Goal: Information Seeking & Learning: Find specific fact

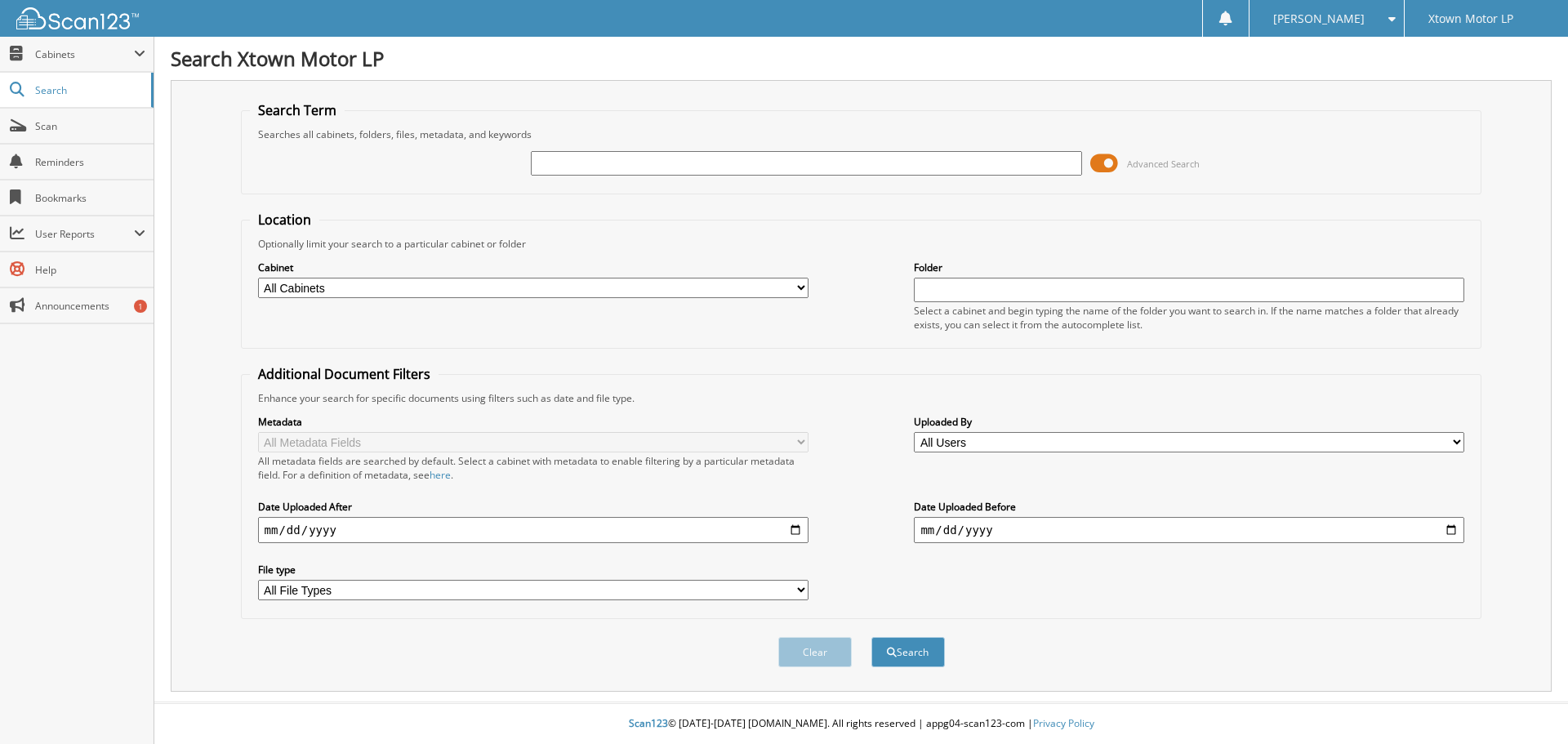
click at [622, 159] on input "text" at bounding box center [806, 162] width 551 height 24
type input "rs191661"
click at [872, 637] on button "Search" at bounding box center [909, 652] width 74 height 30
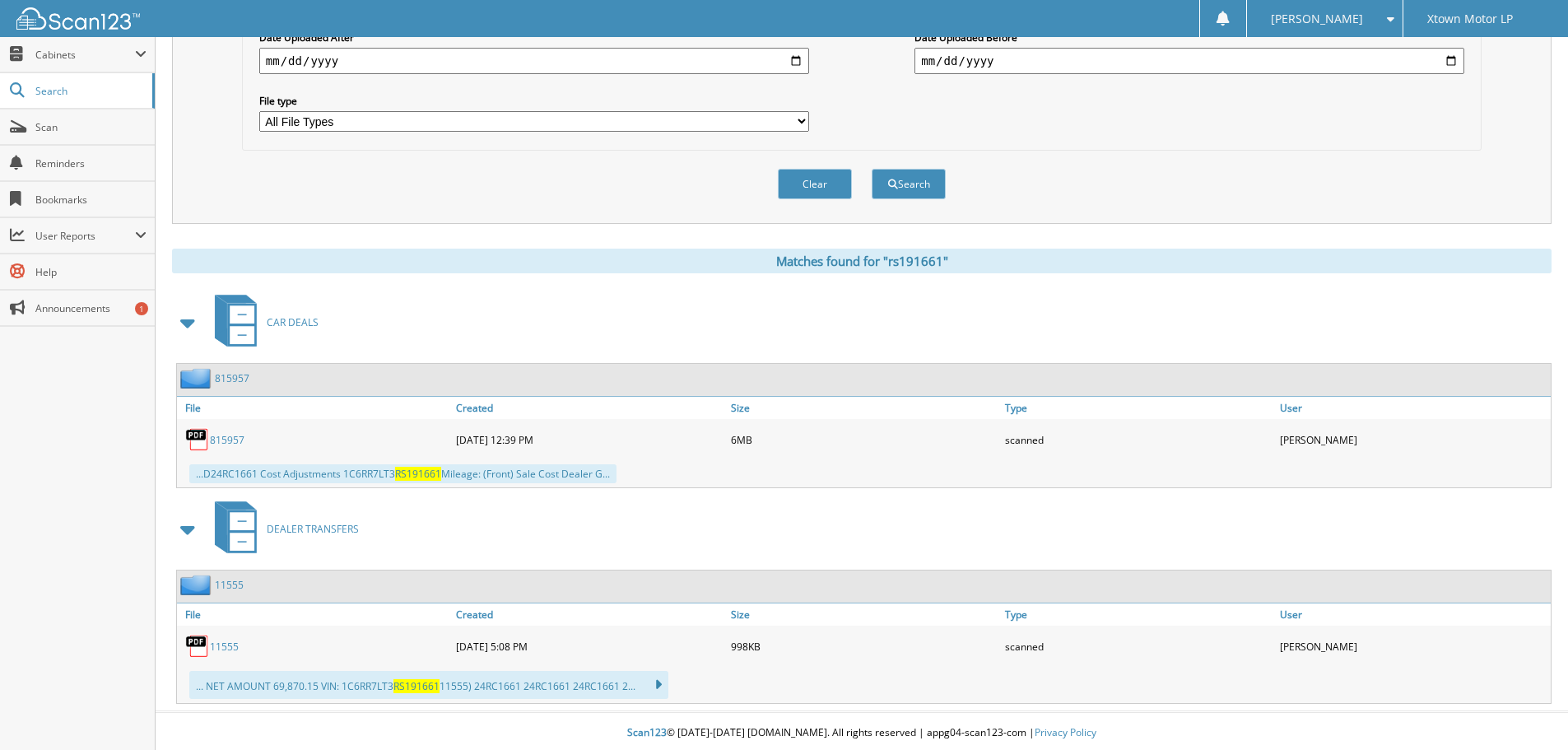
scroll to position [477, 0]
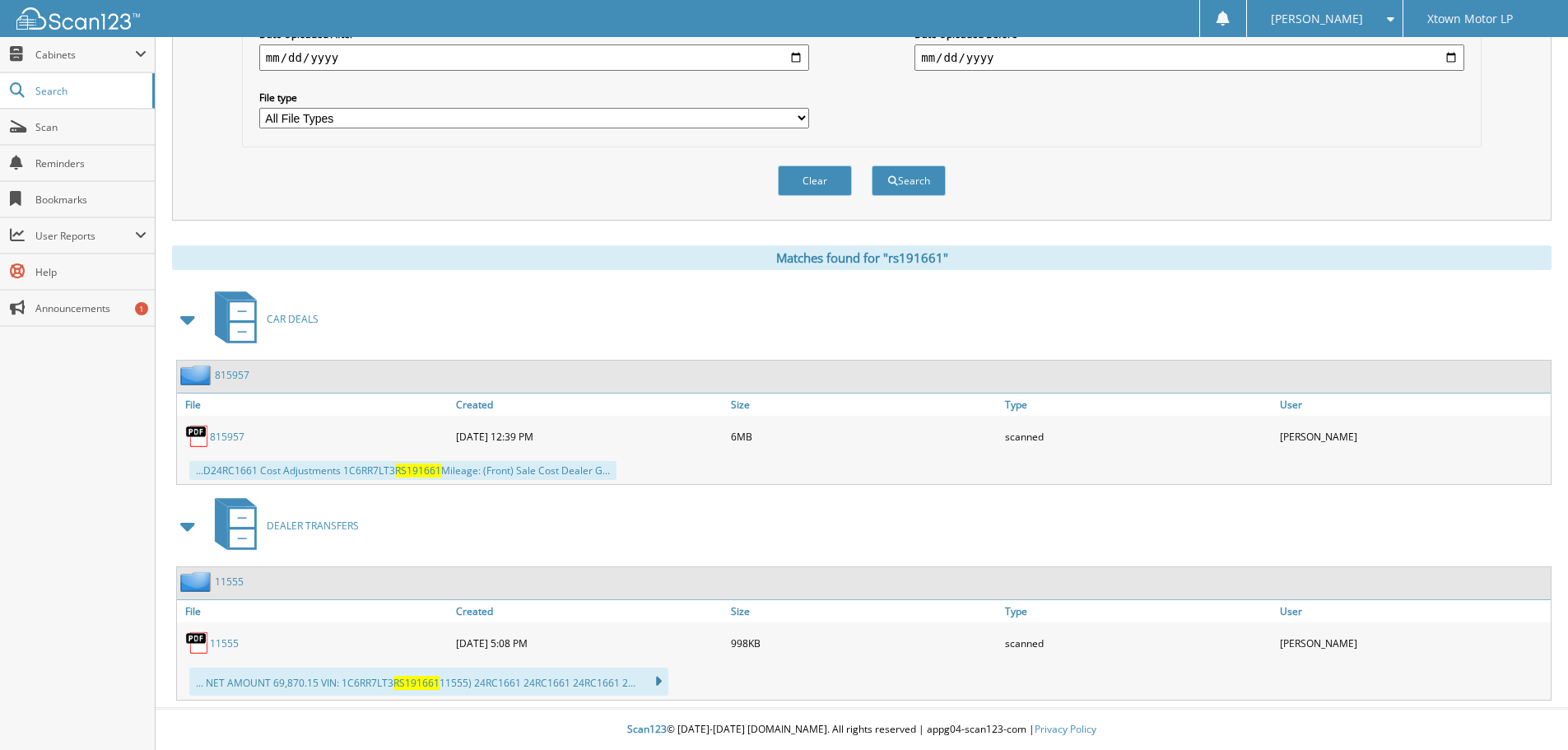
click at [234, 438] on link "815957" at bounding box center [226, 436] width 34 height 14
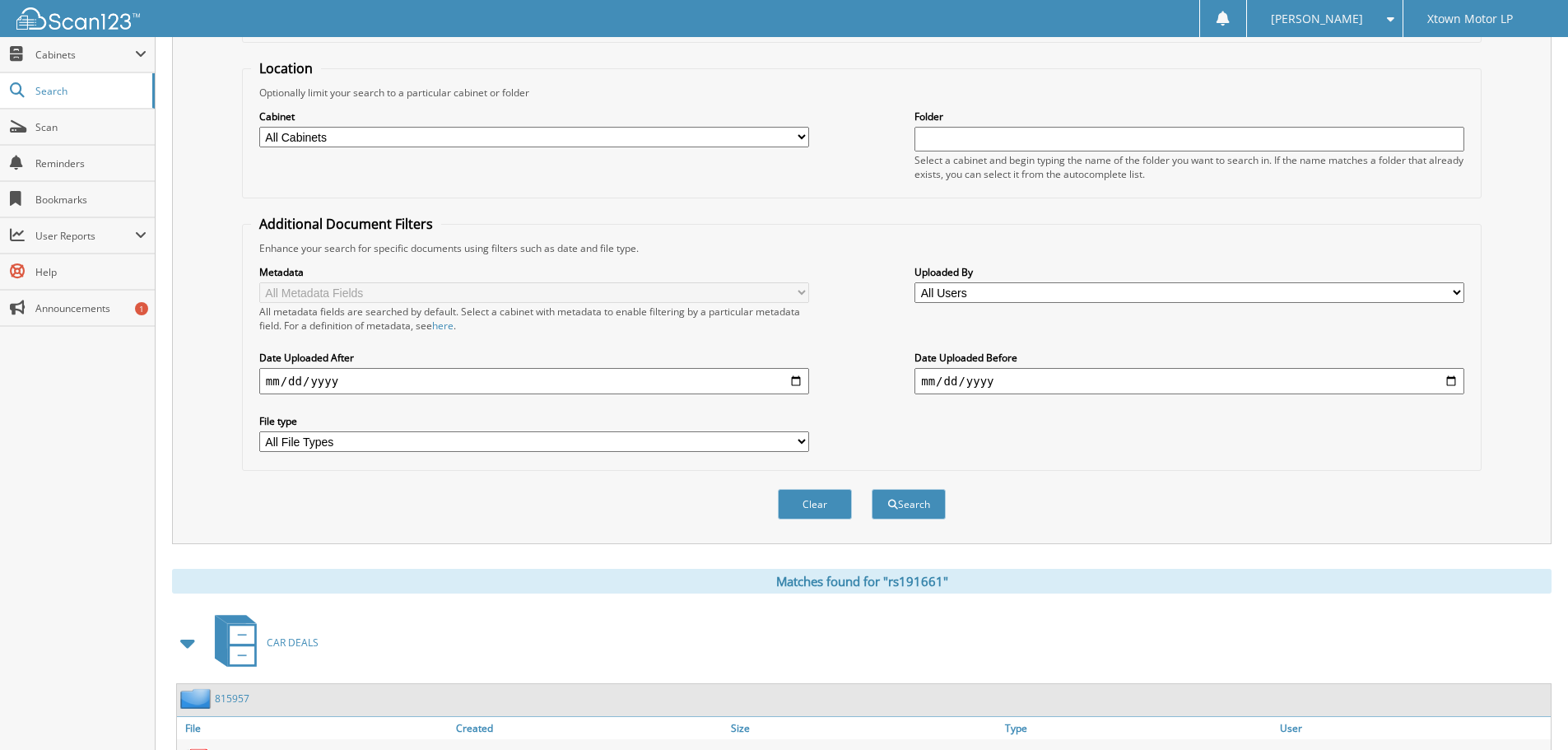
scroll to position [0, 0]
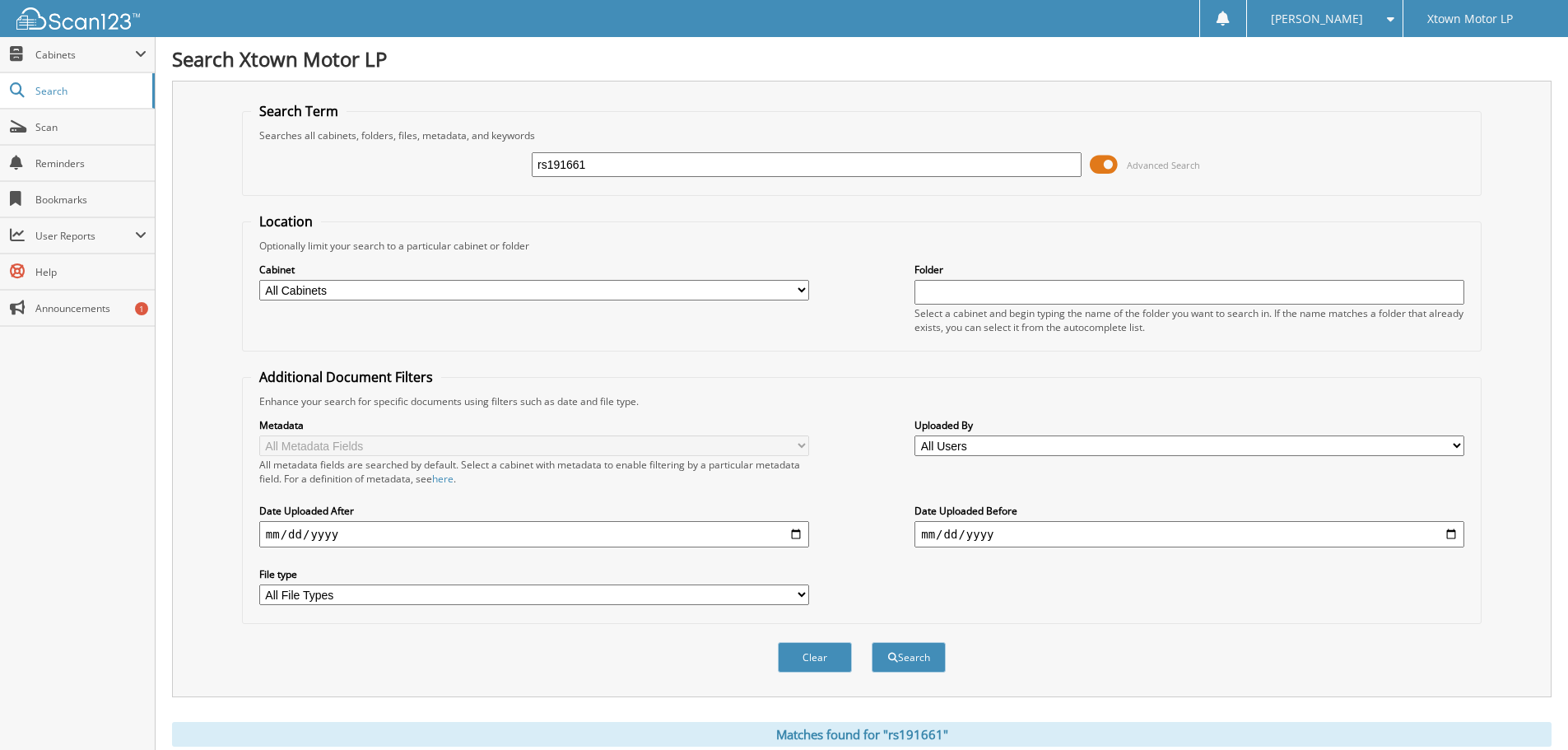
click at [654, 169] on input "rs191661" at bounding box center [806, 164] width 550 height 25
type input "816625"
click at [871, 642] on button "Search" at bounding box center [908, 657] width 74 height 30
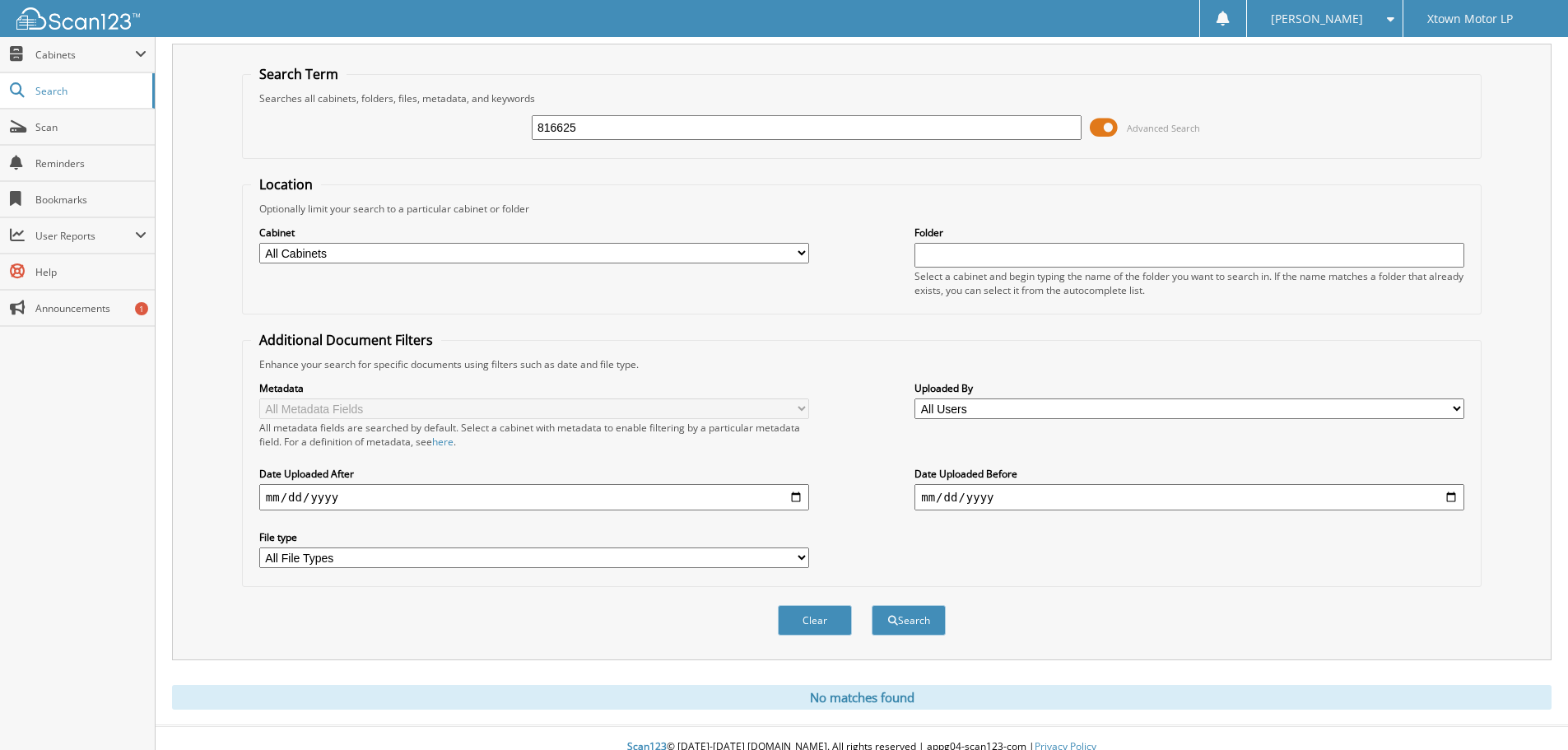
scroll to position [55, 0]
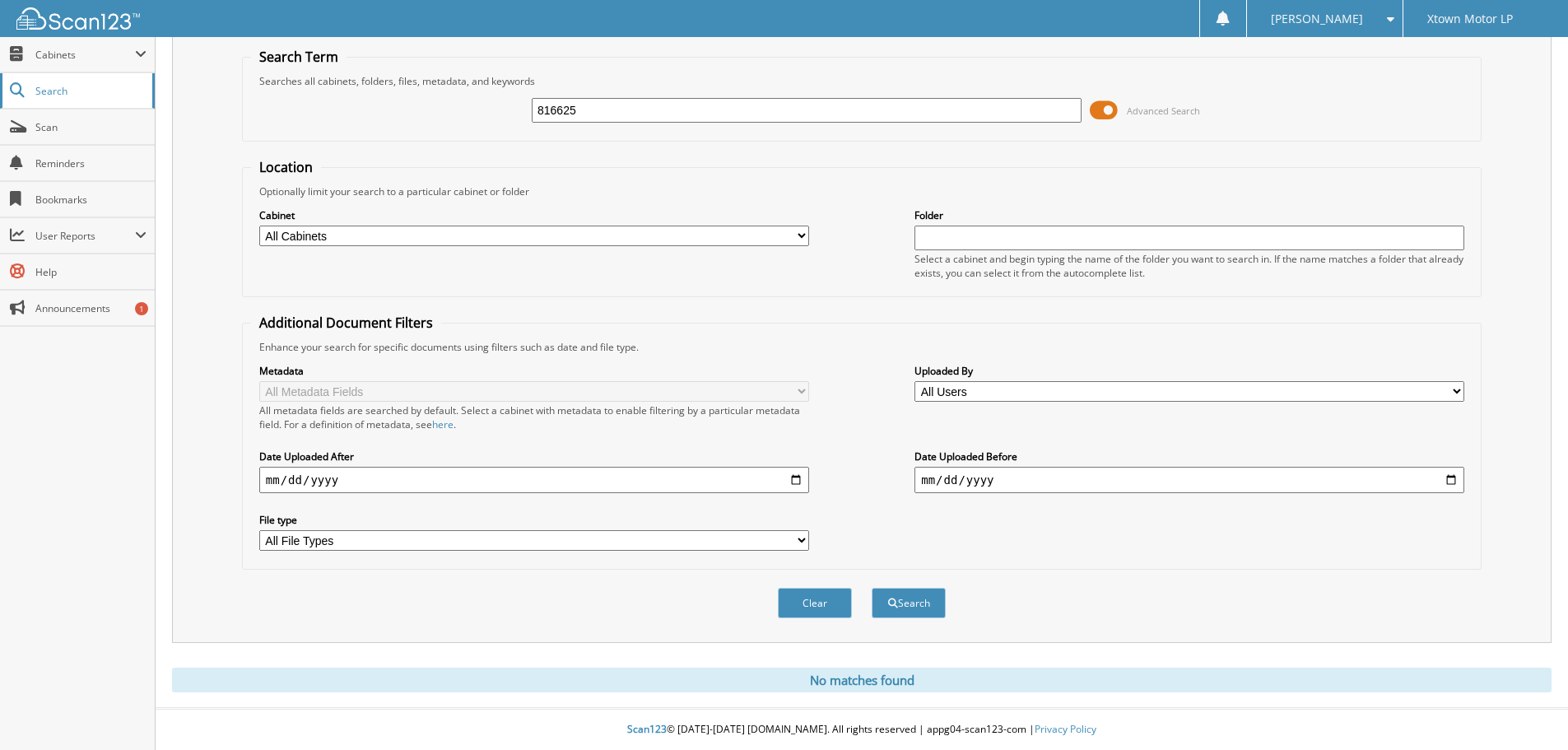
click at [63, 75] on link "Search" at bounding box center [77, 91] width 155 height 35
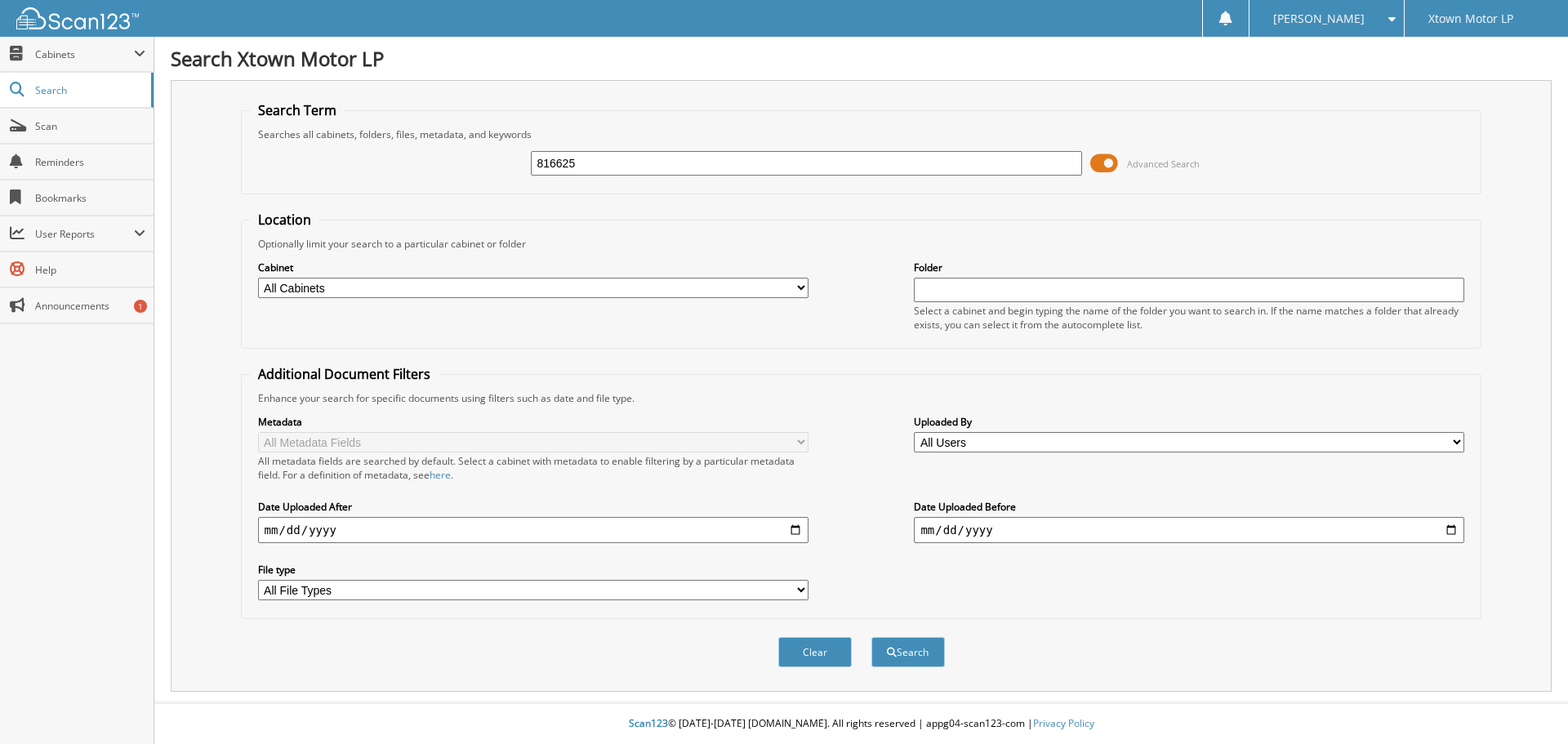
type input "816625"
click at [872, 637] on button "Search" at bounding box center [909, 652] width 74 height 30
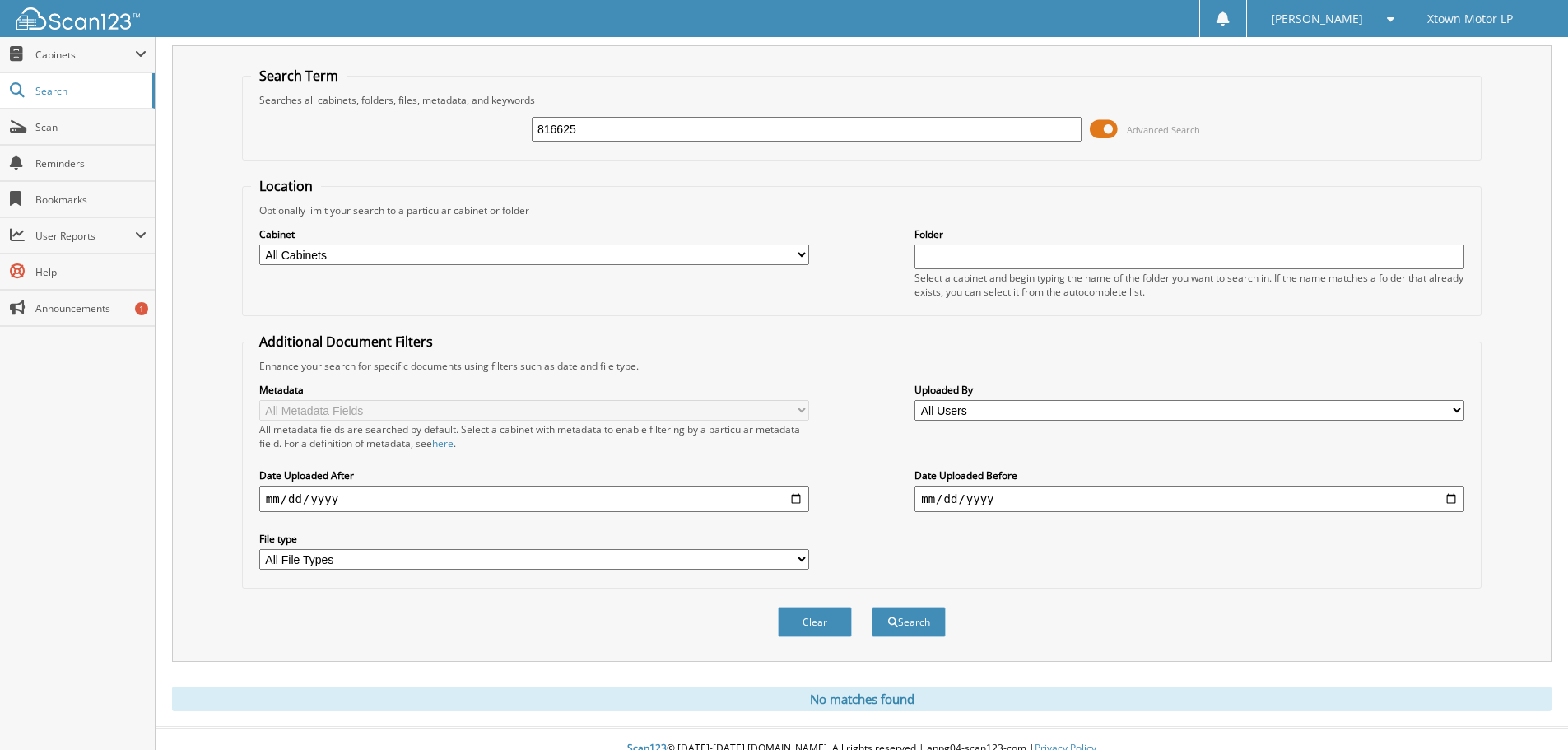
scroll to position [55, 0]
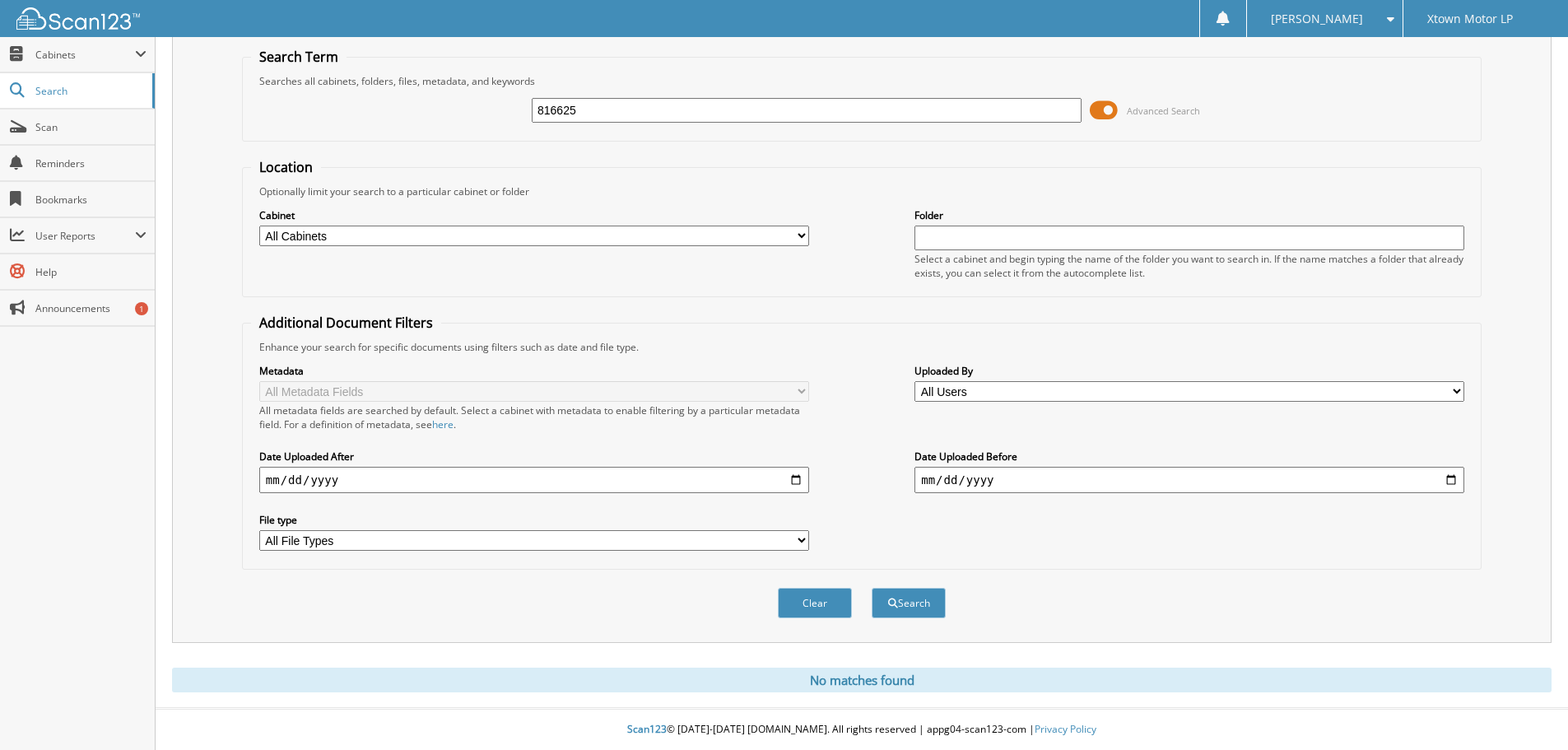
click at [707, 121] on input "816625" at bounding box center [806, 110] width 550 height 25
paste input "302"
type input "816302"
click at [871, 588] on button "Search" at bounding box center [908, 603] width 74 height 30
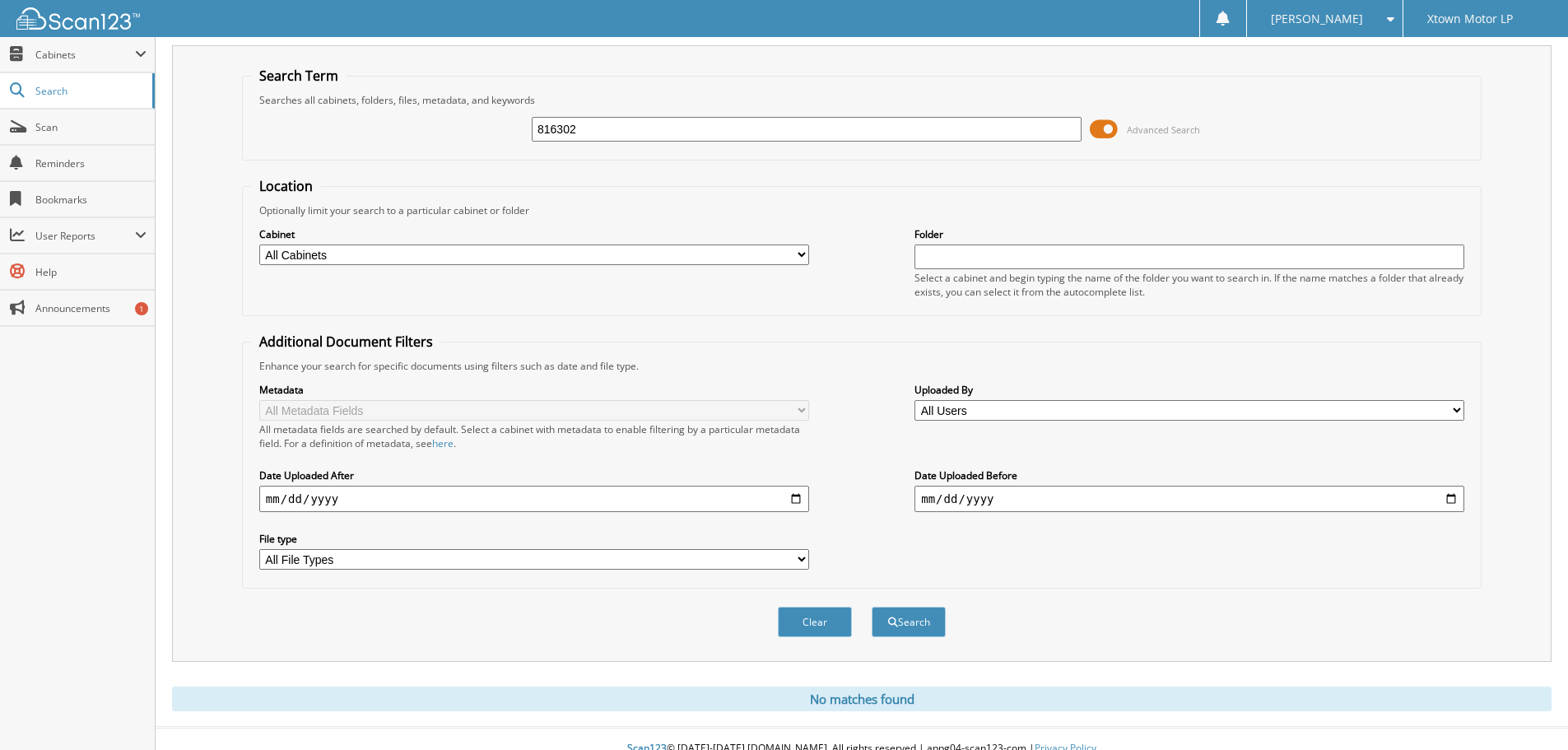
scroll to position [55, 0]
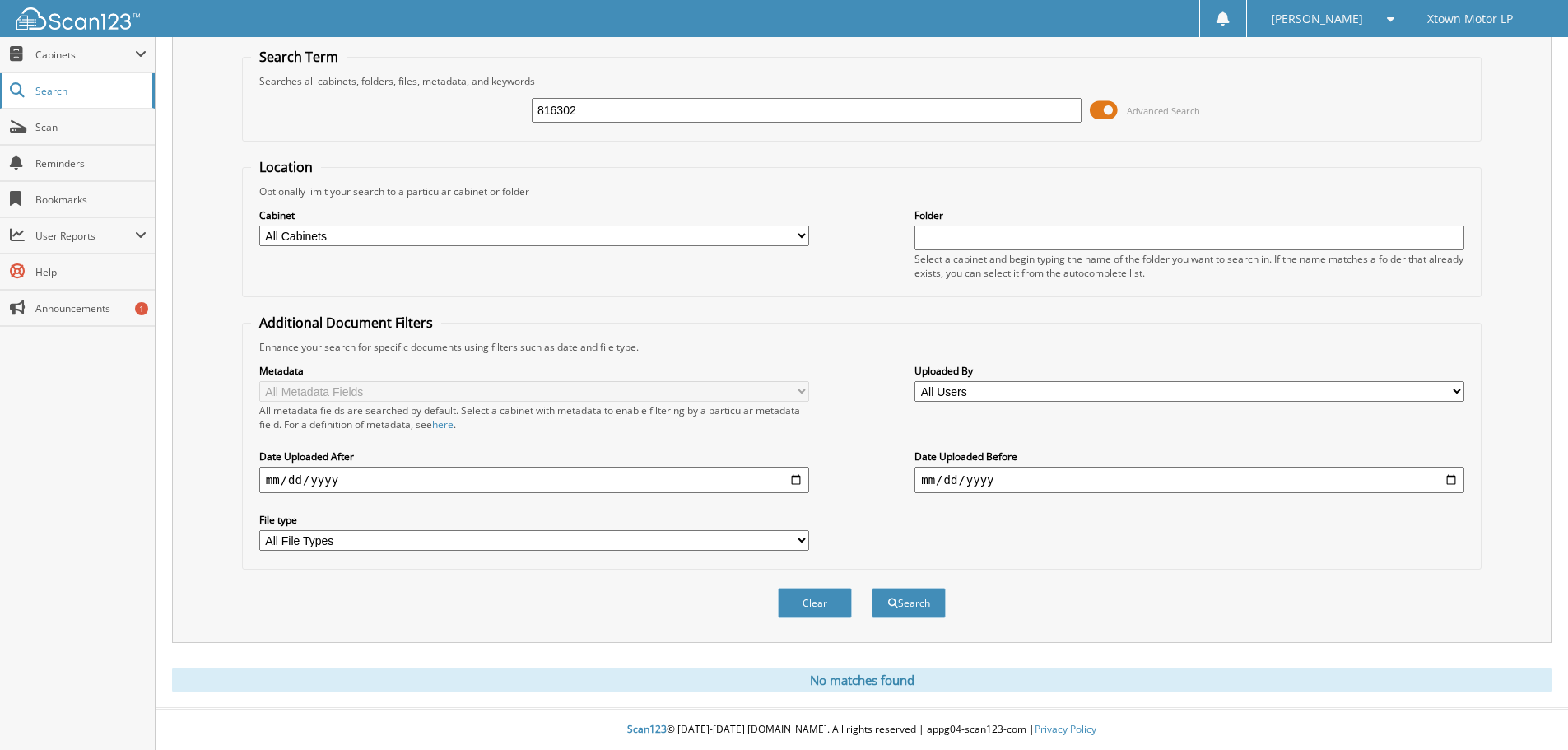
click at [88, 104] on link "Search" at bounding box center [77, 91] width 155 height 35
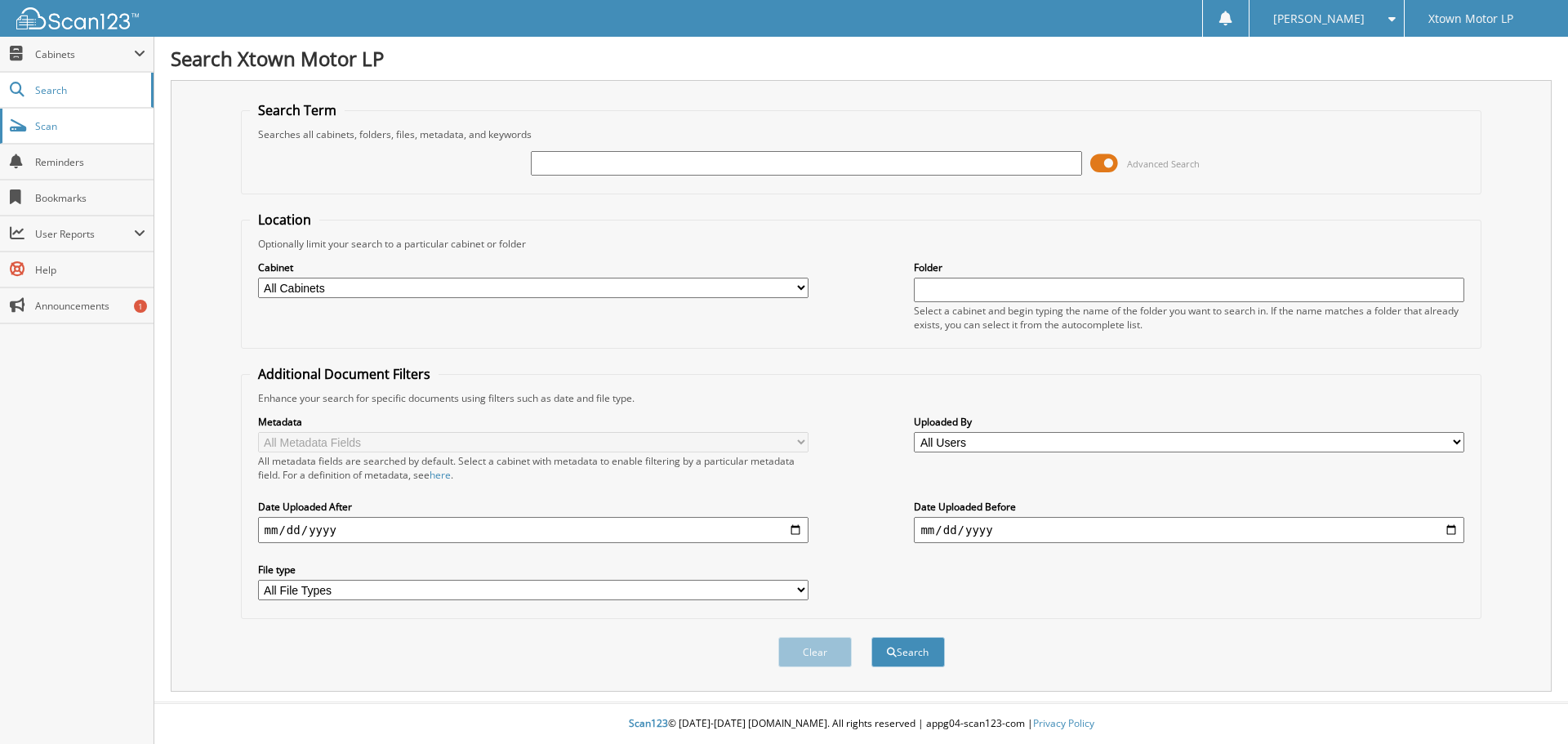
click at [72, 121] on span "Scan" at bounding box center [89, 126] width 110 height 14
click at [701, 170] on input "text" at bounding box center [806, 162] width 551 height 24
type input "816302"
click at [783, 648] on button "Clear" at bounding box center [815, 652] width 74 height 30
click at [620, 190] on fieldset "Search Term Searches all cabinets, folders, files, metadata, and keywords Advan…" at bounding box center [862, 148] width 1241 height 93
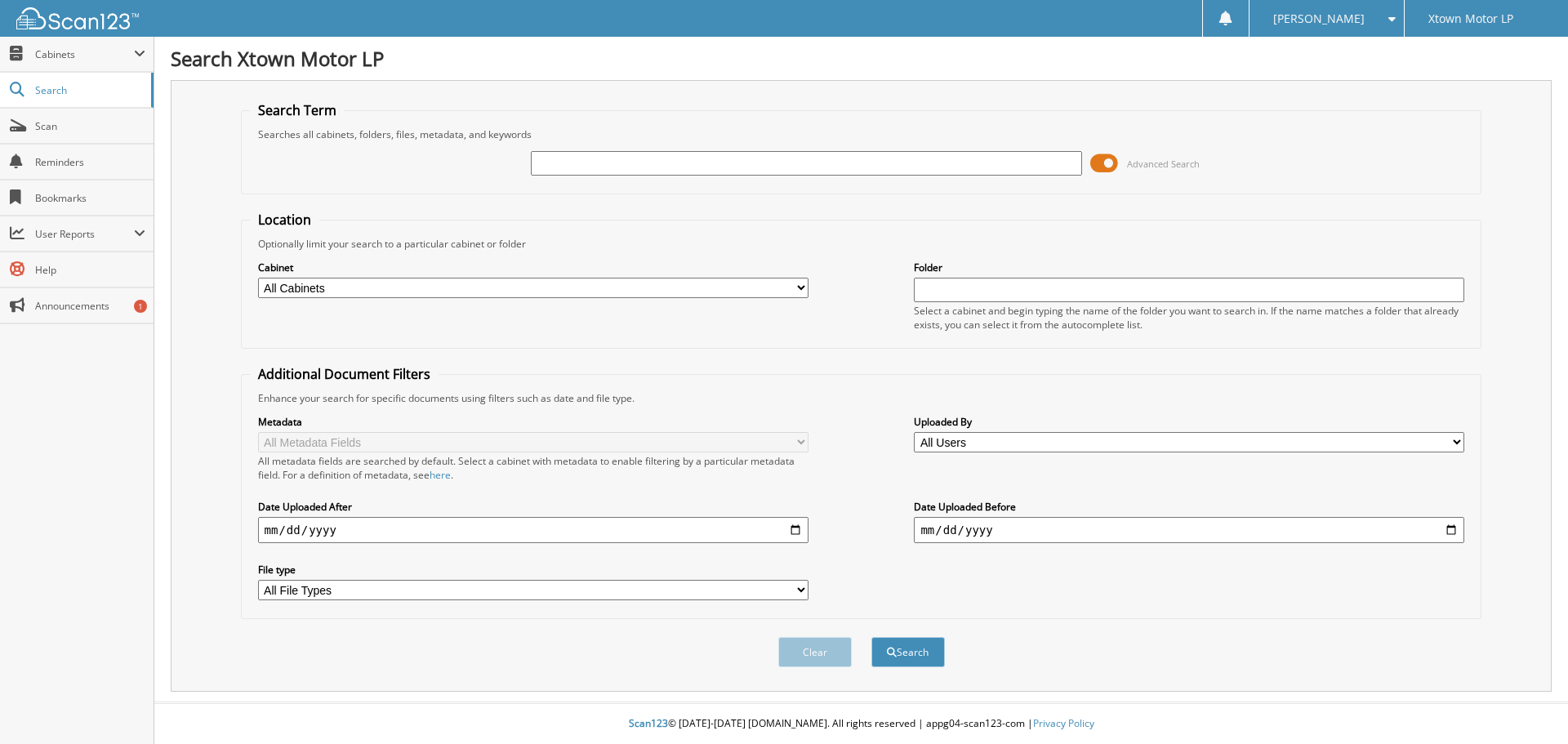
click at [620, 179] on div "Advanced Search" at bounding box center [862, 162] width 1224 height 44
click at [624, 163] on input "text" at bounding box center [806, 162] width 551 height 24
paste input "816302"
type input "816302"
click at [899, 645] on button "Search" at bounding box center [909, 652] width 74 height 30
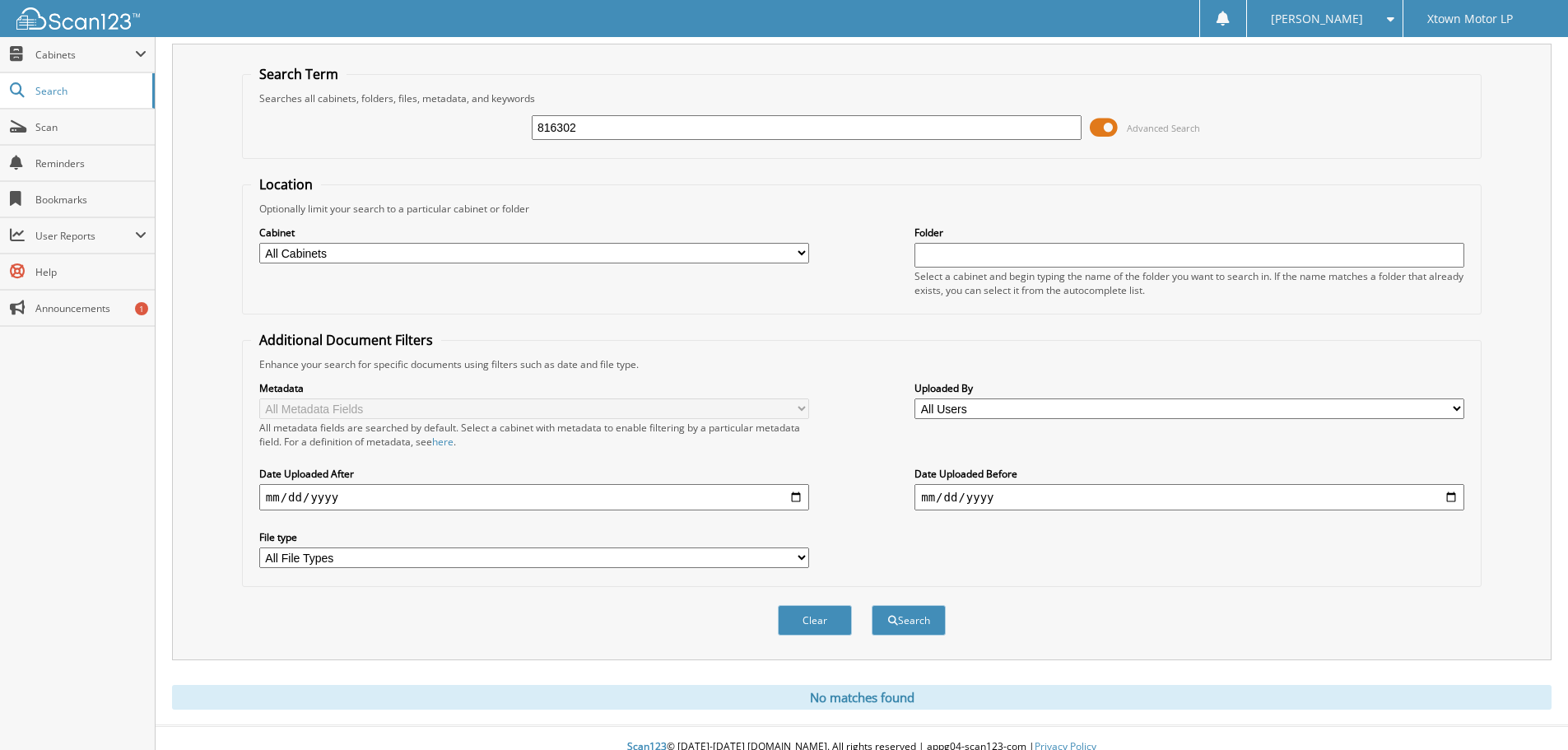
scroll to position [55, 0]
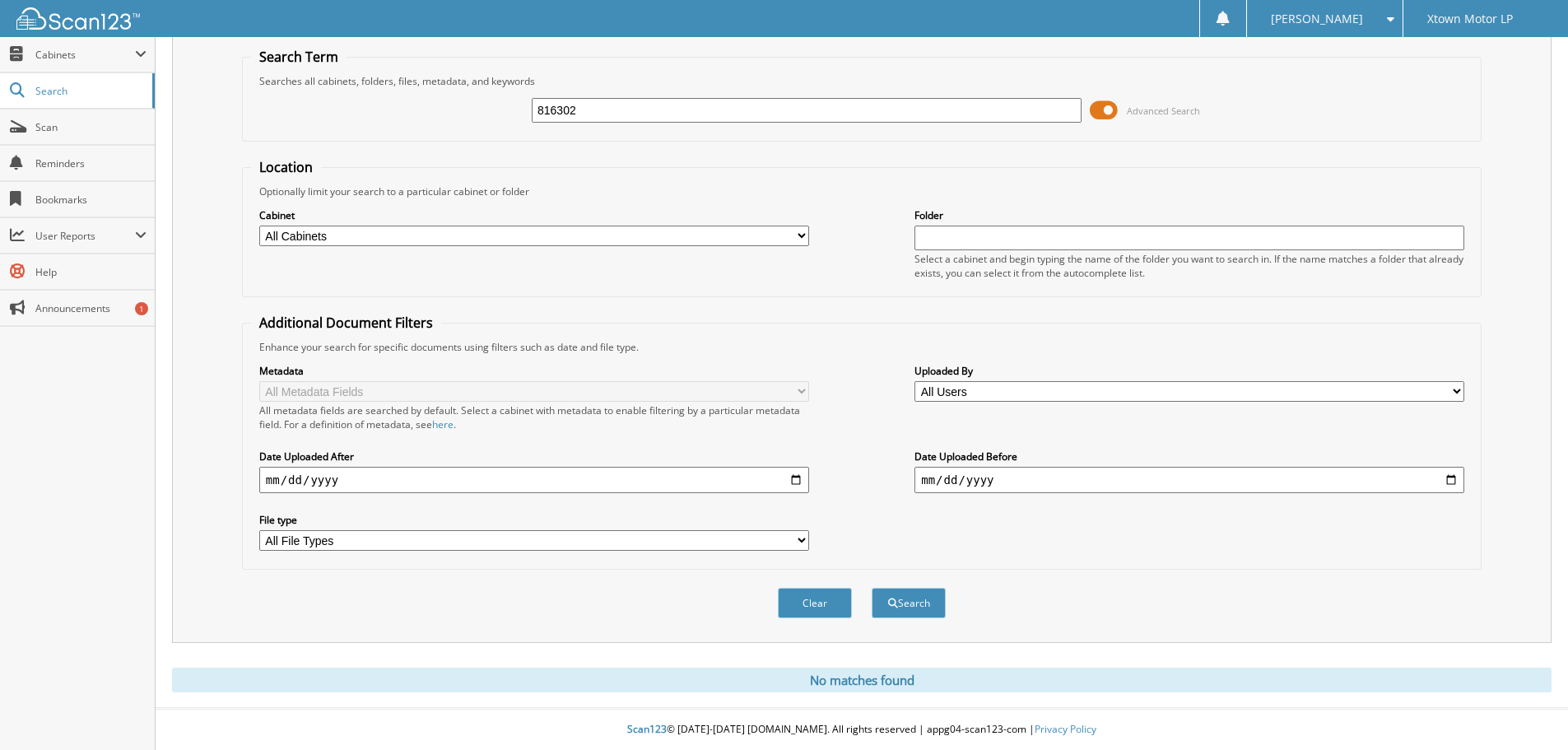
click at [613, 126] on div "816302 Advanced Search" at bounding box center [861, 110] width 1221 height 44
click at [613, 112] on input "816302" at bounding box center [806, 110] width 550 height 25
paste input "716"
type input "816716"
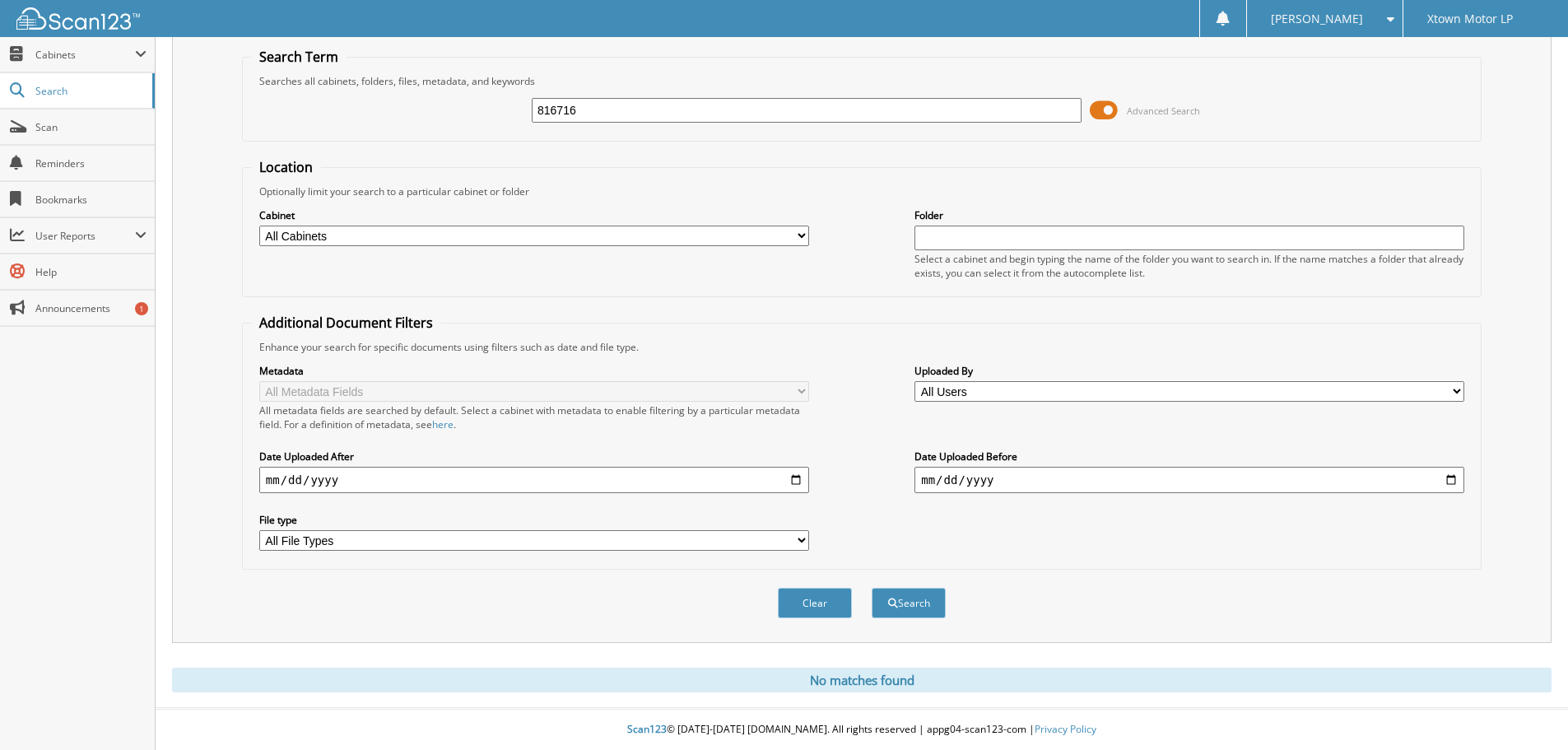
click at [871, 588] on button "Search" at bounding box center [908, 603] width 74 height 30
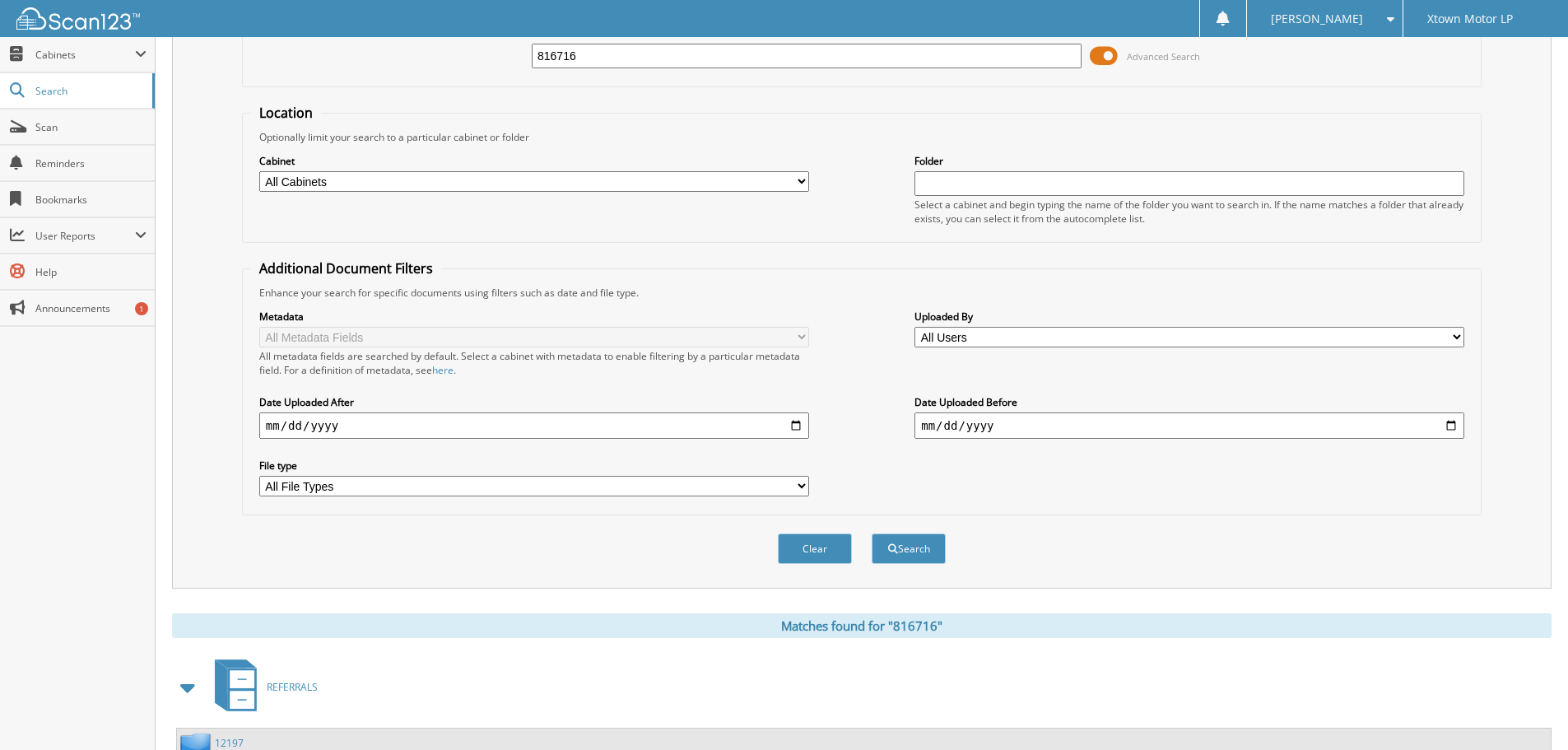
scroll to position [271, 0]
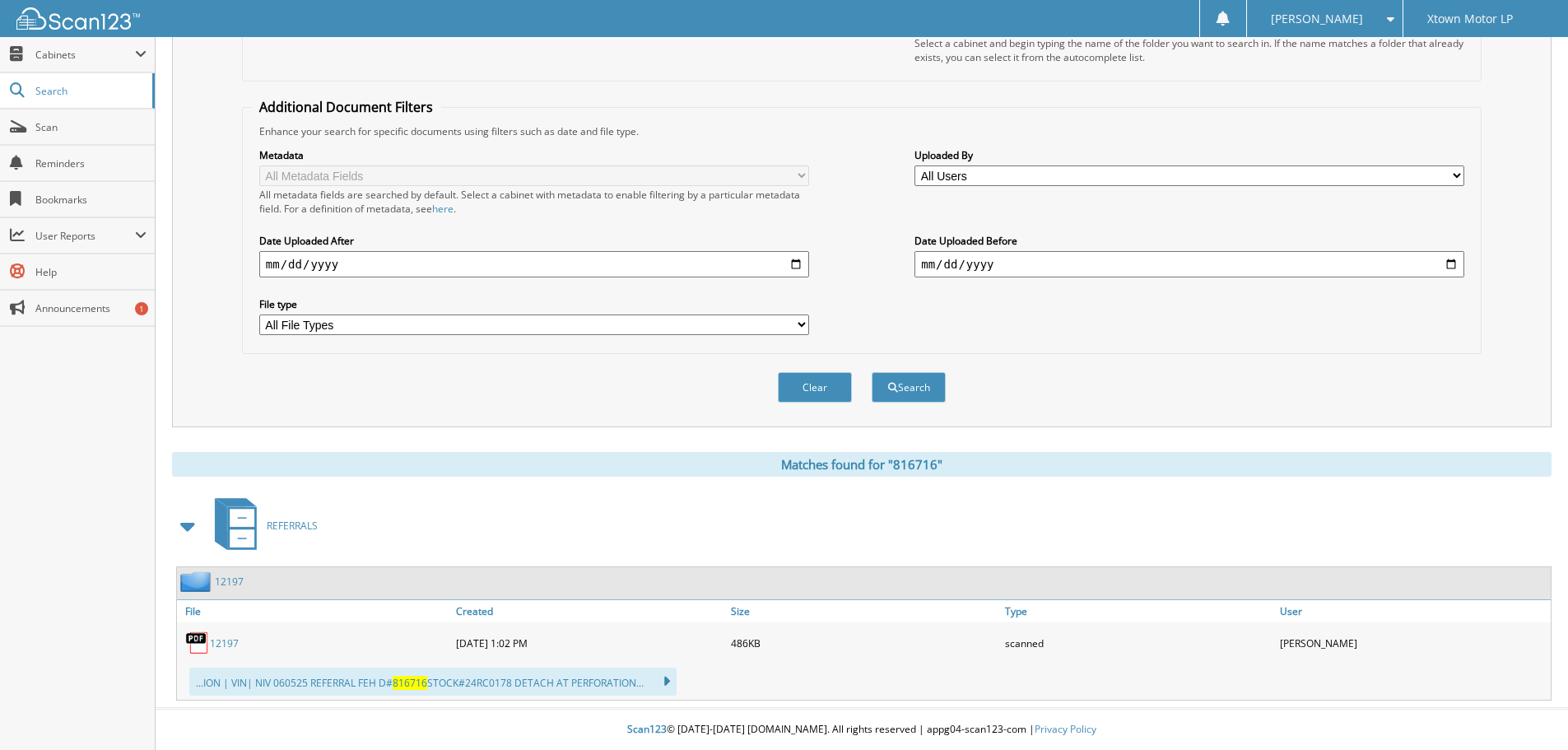
click at [227, 645] on link "12197" at bounding box center [223, 643] width 28 height 14
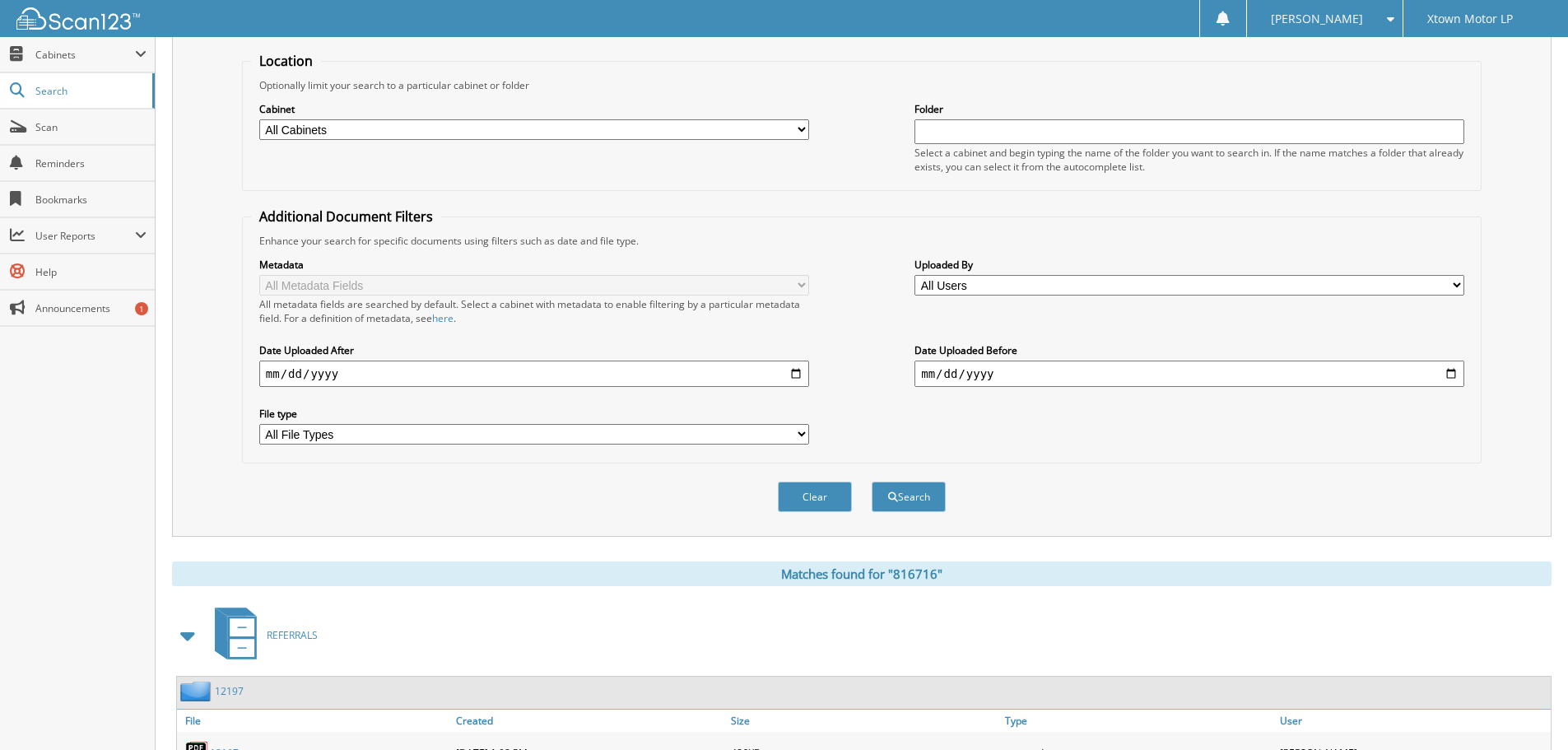
scroll to position [0, 0]
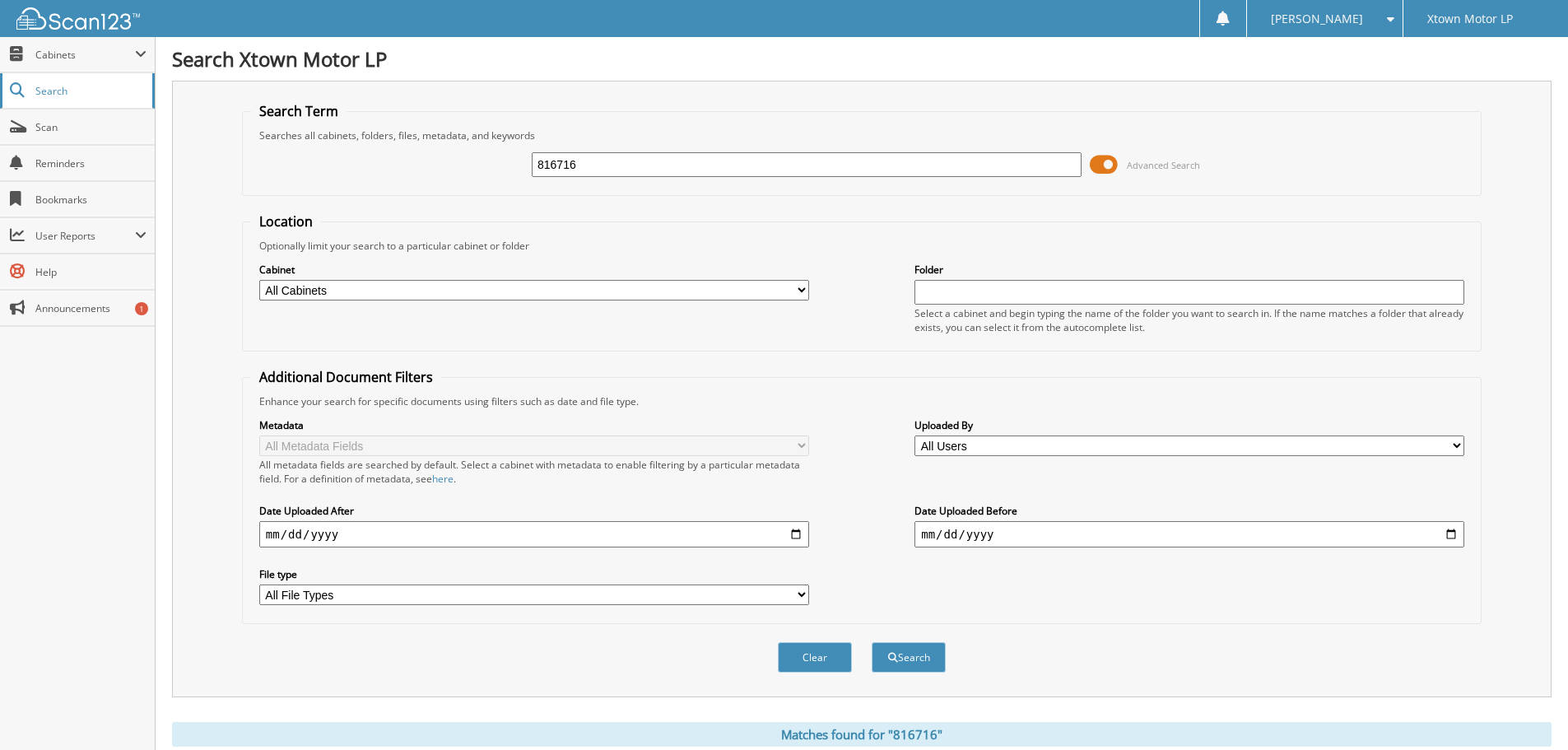
click at [114, 94] on span "Search" at bounding box center [89, 91] width 109 height 14
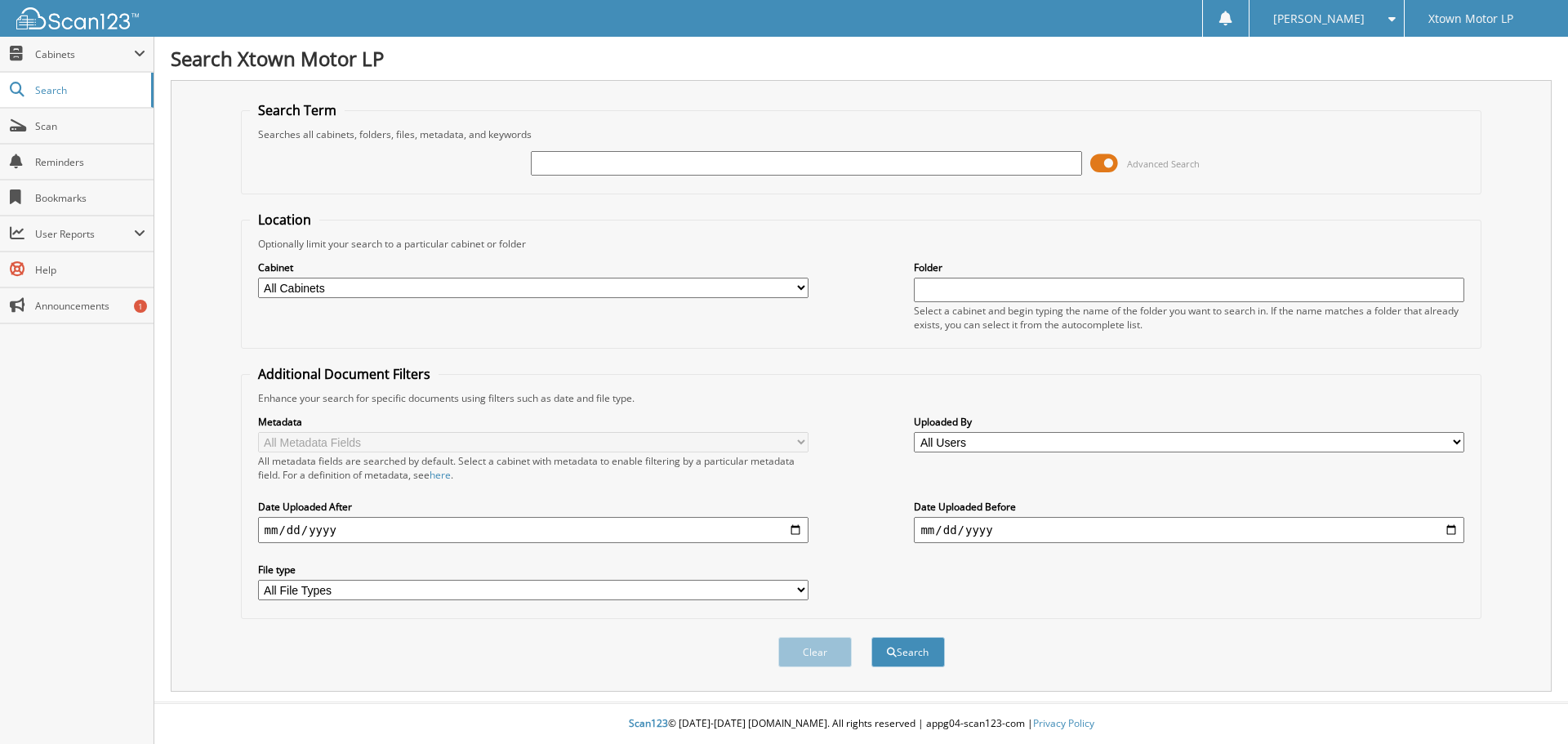
click at [603, 166] on input "text" at bounding box center [806, 162] width 551 height 24
type input "816716"
click at [872, 637] on button "Search" at bounding box center [909, 652] width 74 height 30
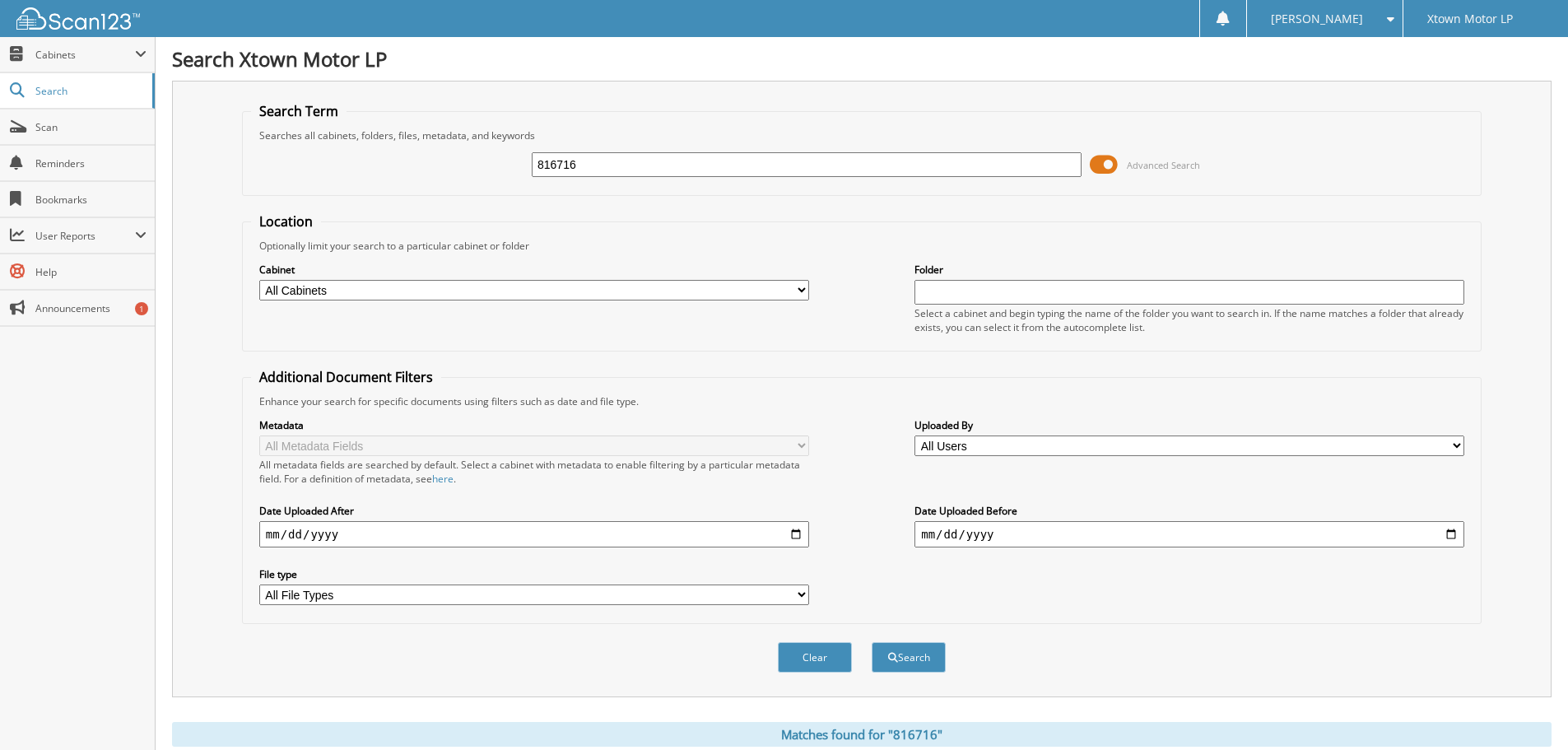
click at [649, 236] on fieldset "Location Optionally limit your search to a particular cabinet or folder Cabinet…" at bounding box center [861, 282] width 1240 height 139
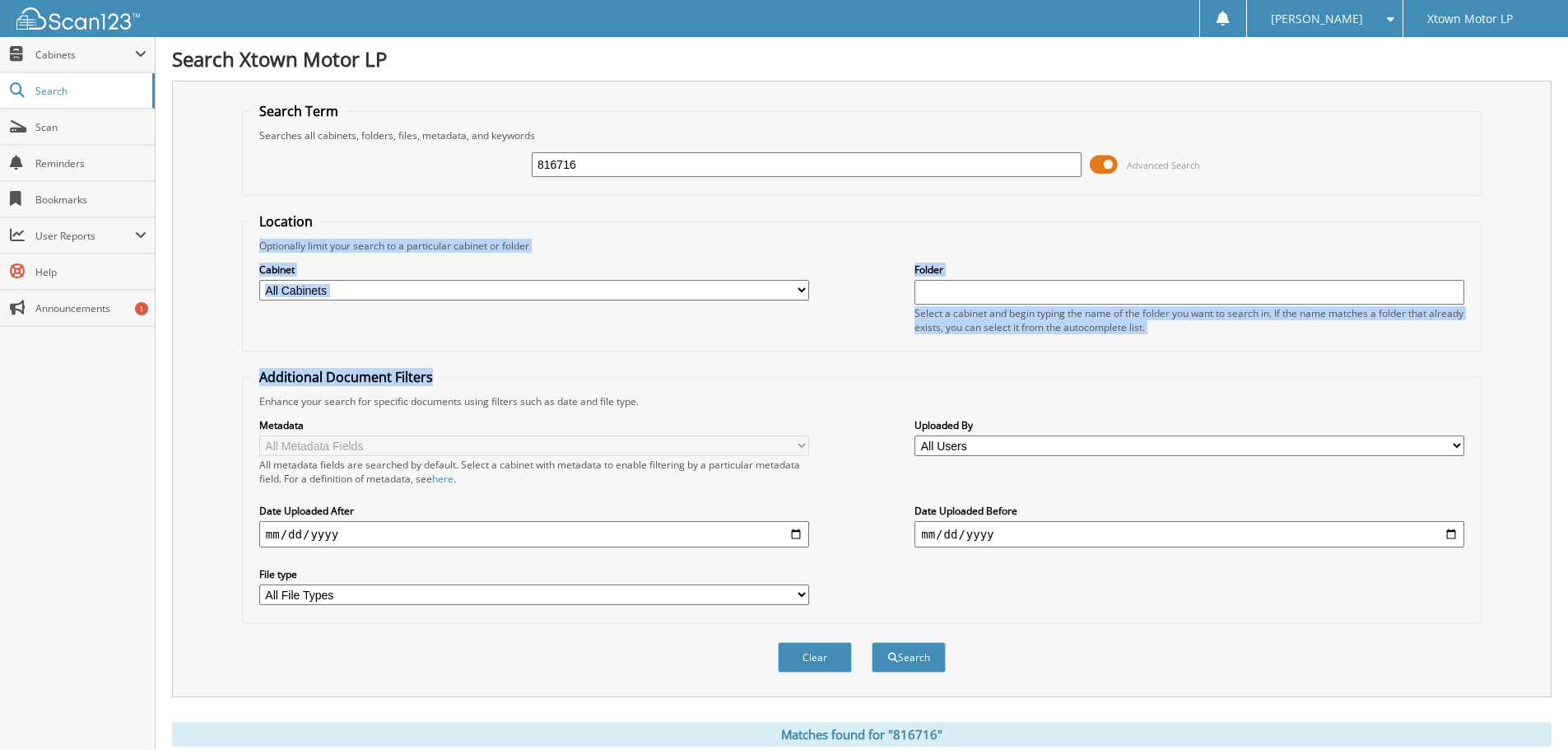
drag, startPoint x: 608, startPoint y: 213, endPoint x: 738, endPoint y: 378, distance: 210.1
click at [732, 379] on div "Location Optionally limit your search to a particular cabinet or folder Cabinet…" at bounding box center [861, 419] width 1240 height 412
click at [745, 375] on fieldset "Additional Document Filters Enhance your search for specific documents using fi…" at bounding box center [861, 495] width 1240 height 256
